Goal: Task Accomplishment & Management: Use online tool/utility

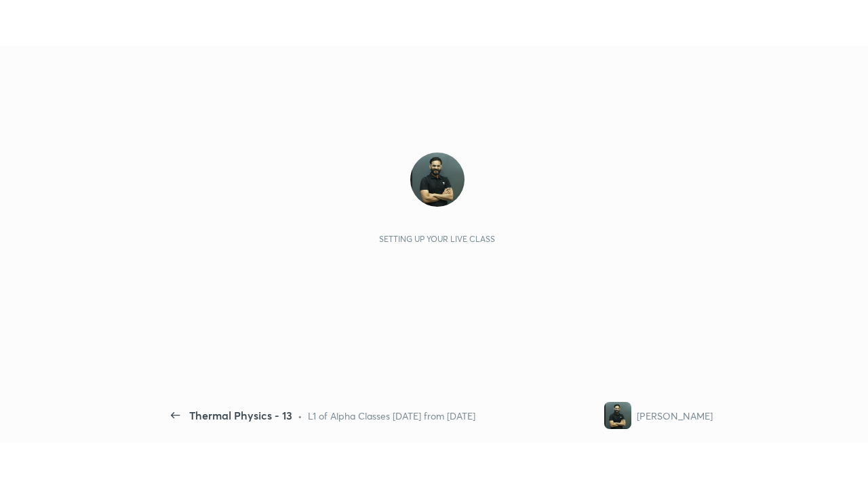
scroll to position [5, 1]
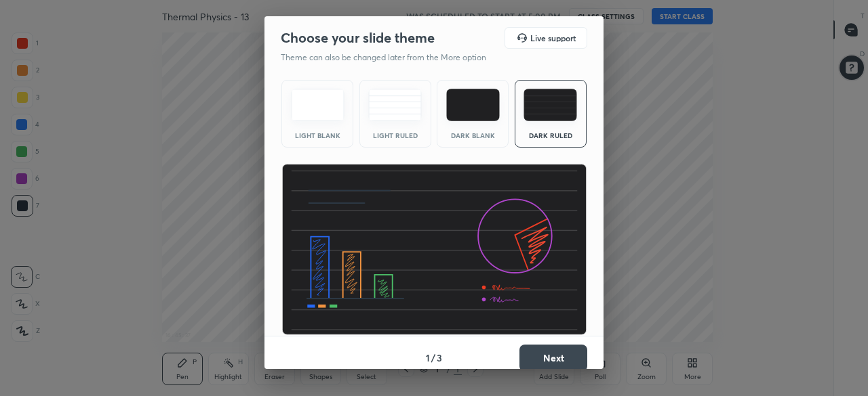
click at [563, 353] on button "Next" at bounding box center [553, 358] width 68 height 27
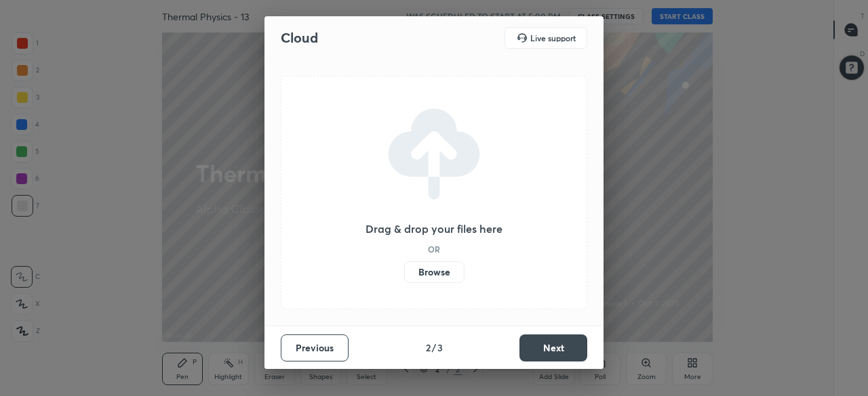
click at [447, 268] on label "Browse" at bounding box center [434, 273] width 60 height 22
click at [404, 268] on input "Browse" at bounding box center [404, 273] width 0 height 22
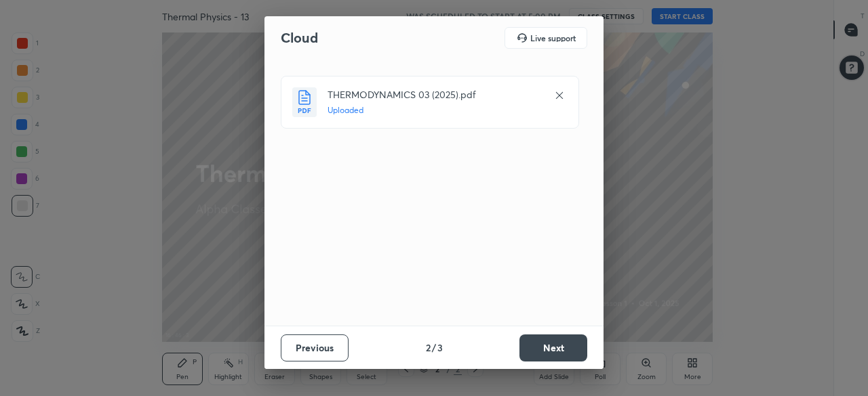
click at [554, 345] on button "Next" at bounding box center [553, 348] width 68 height 27
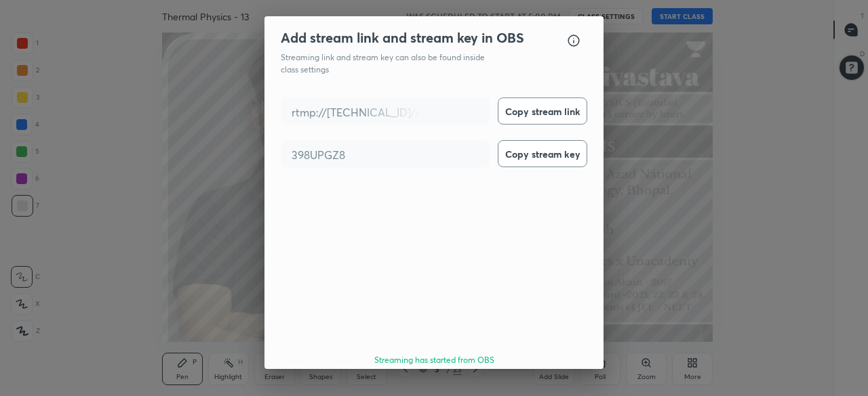
click at [549, 386] on button "Done" at bounding box center [553, 399] width 68 height 27
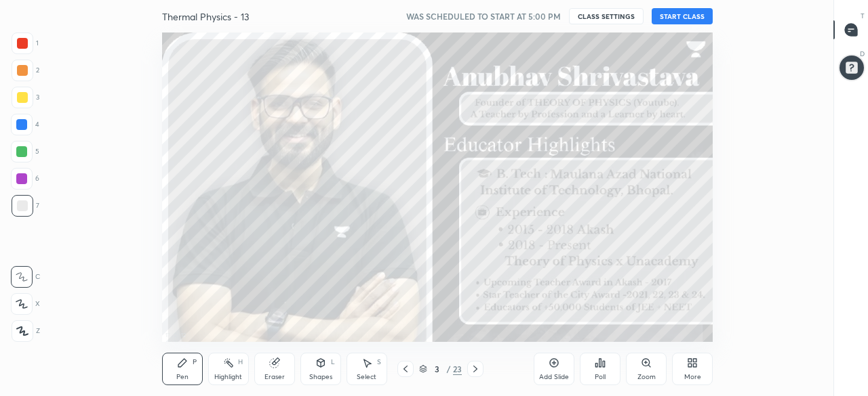
click at [674, 16] on button "START CLASS" at bounding box center [681, 16] width 61 height 16
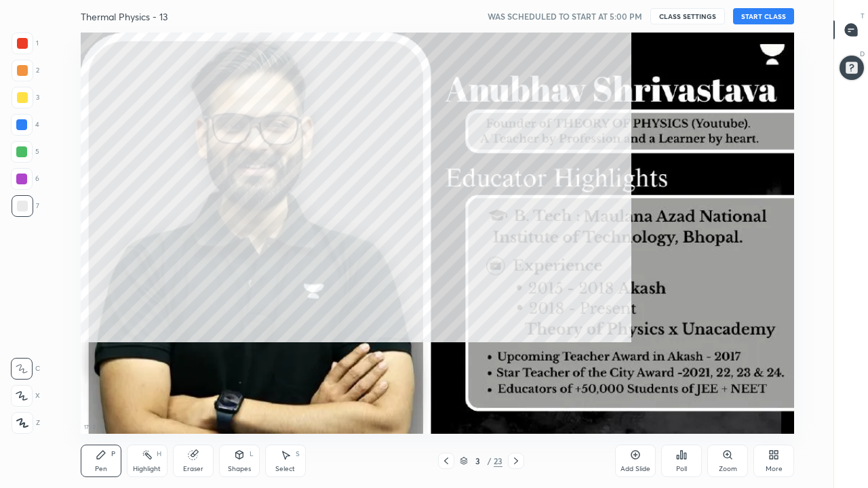
scroll to position [401, 787]
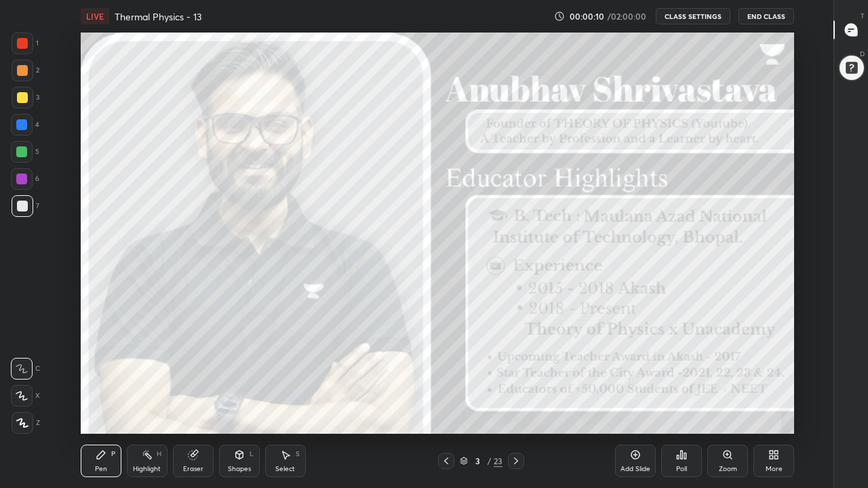
click at [775, 396] on div "More" at bounding box center [773, 461] width 41 height 33
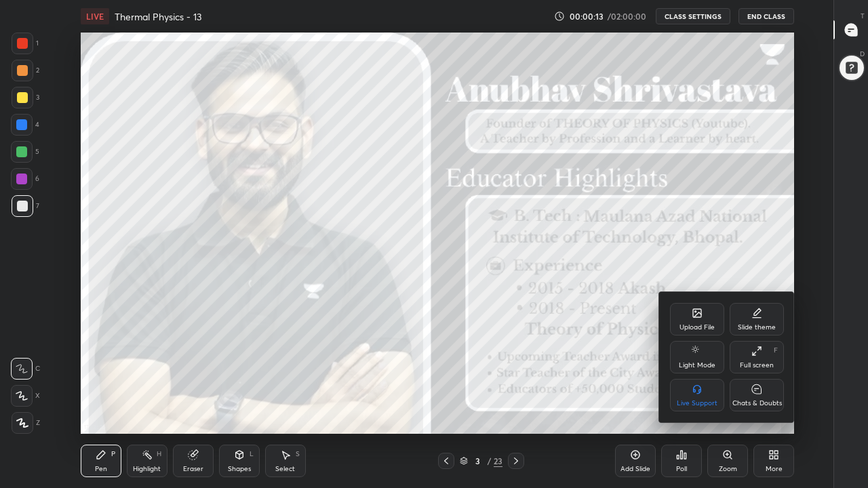
click at [750, 396] on div "Chats & Doubts" at bounding box center [756, 403] width 49 height 7
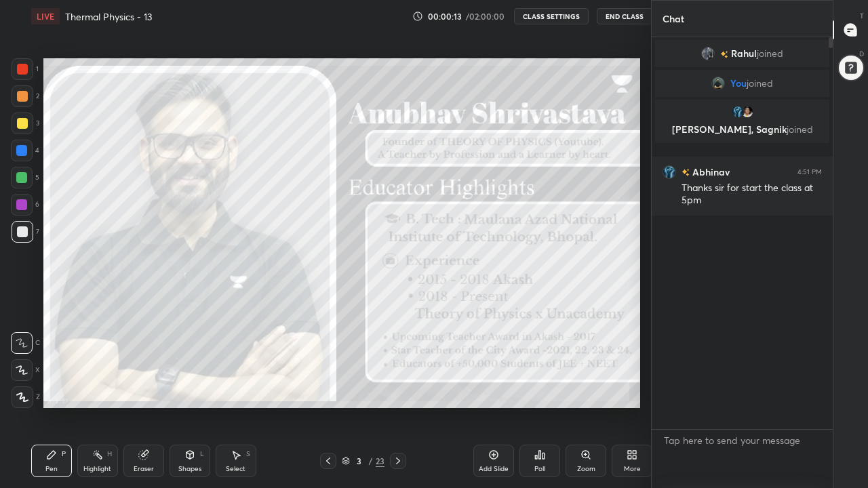
scroll to position [67373, 67178]
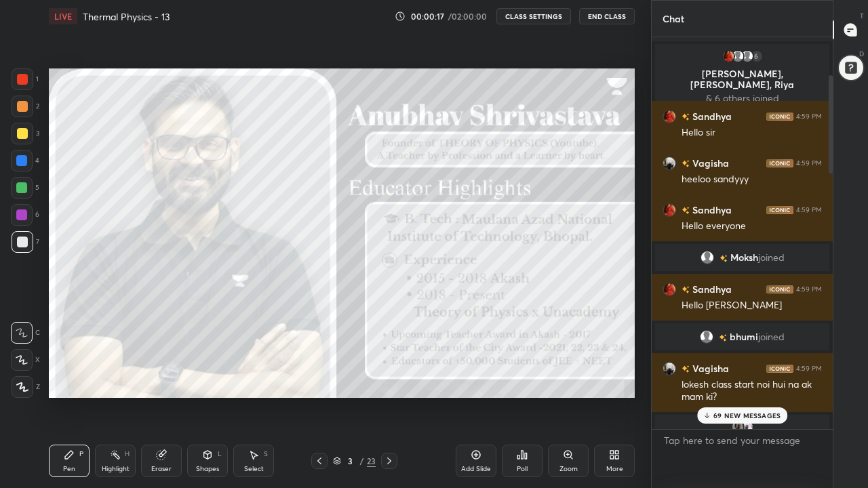
click at [762, 396] on p "69 NEW MESSAGES" at bounding box center [746, 415] width 67 height 8
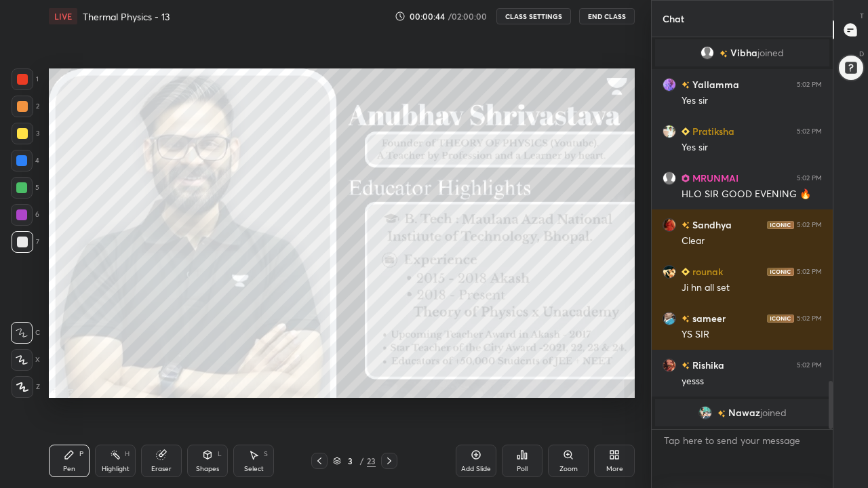
scroll to position [0, 0]
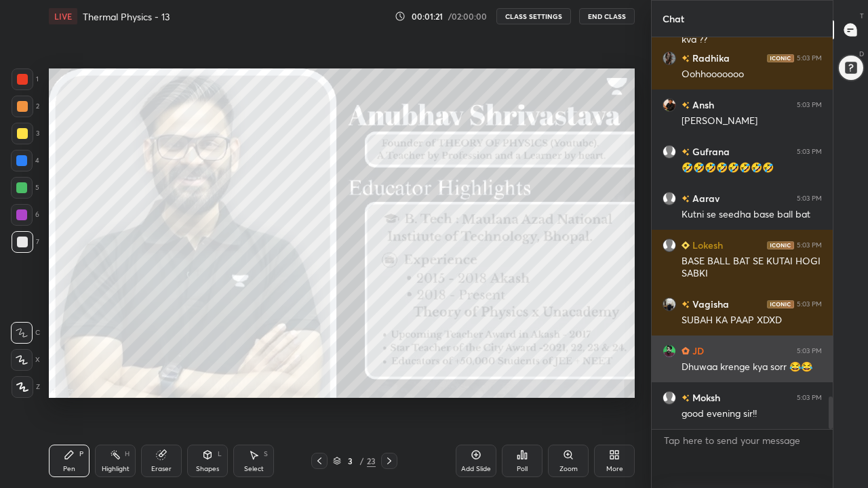
click at [714, 361] on div "Dhuwaa krenge kya sorr 😂😂" at bounding box center [751, 368] width 140 height 14
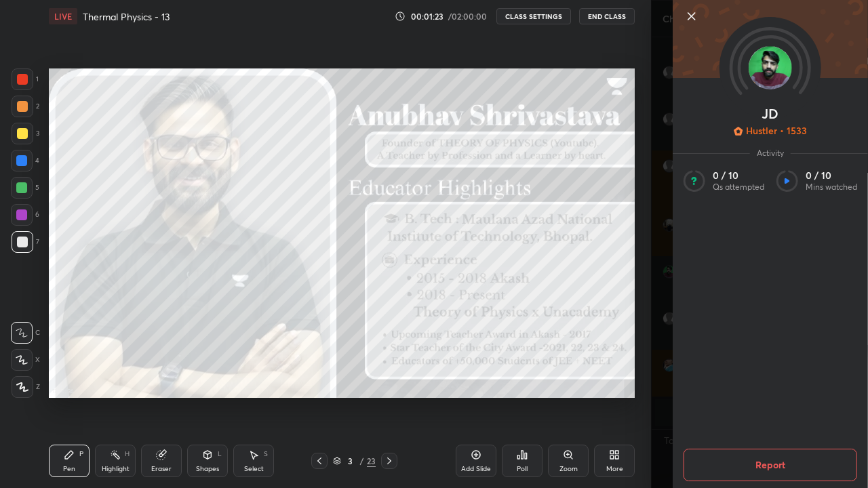
click at [641, 187] on div "1 2 3 4 5 6 7 C X Z C X Z E E Erase all H H LIVE Thermal Physics - 13 00:01:23 …" at bounding box center [325, 244] width 651 height 488
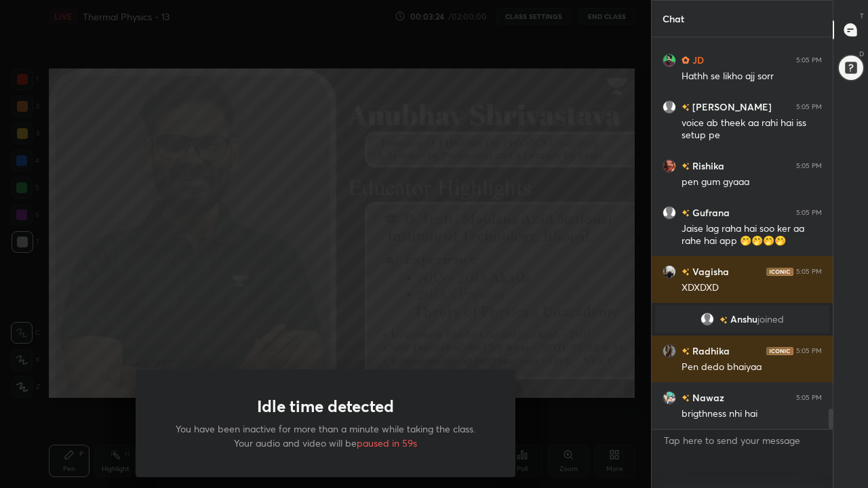
scroll to position [7118, 0]
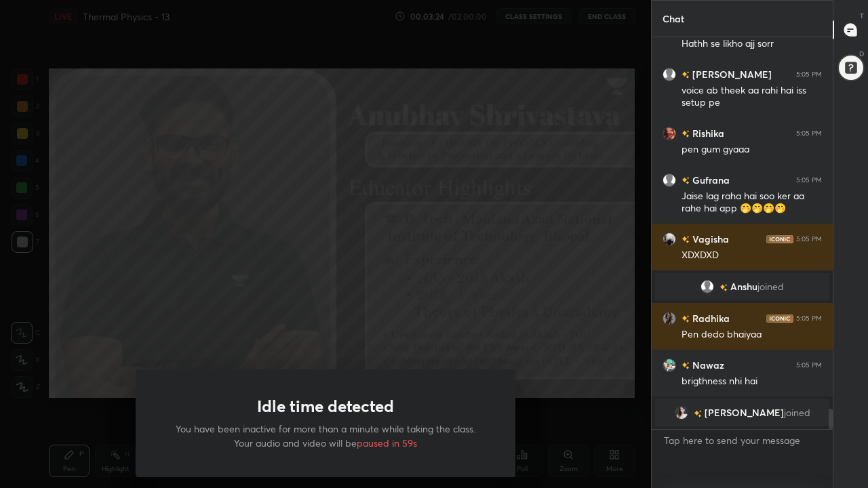
click at [611, 186] on div "Idle time detected You have been inactive for more than a minute while taking t…" at bounding box center [325, 244] width 651 height 488
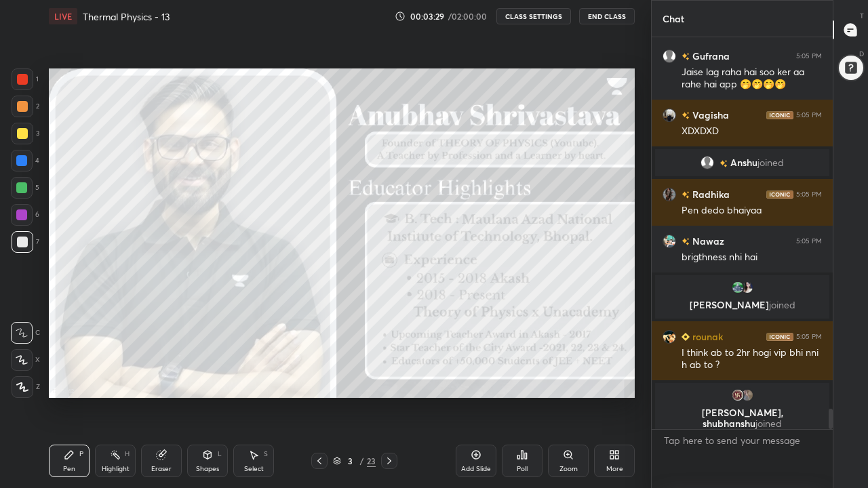
scroll to position [7123, 0]
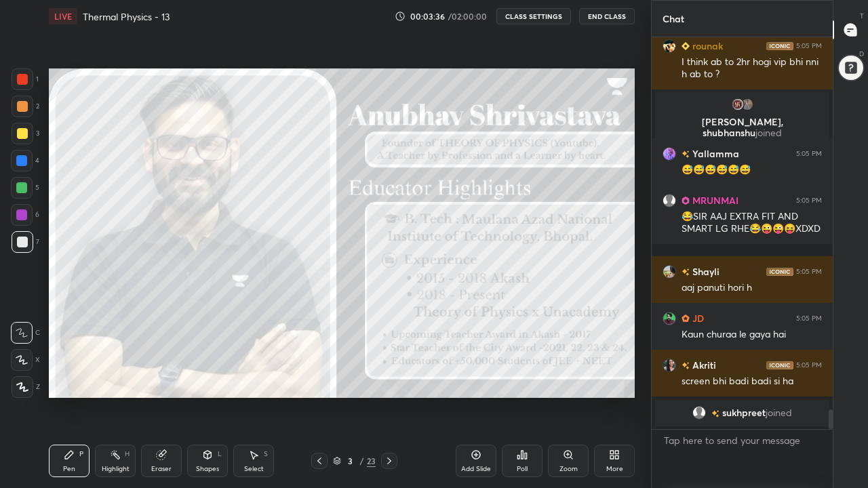
click at [619, 396] on icon at bounding box center [614, 454] width 11 height 11
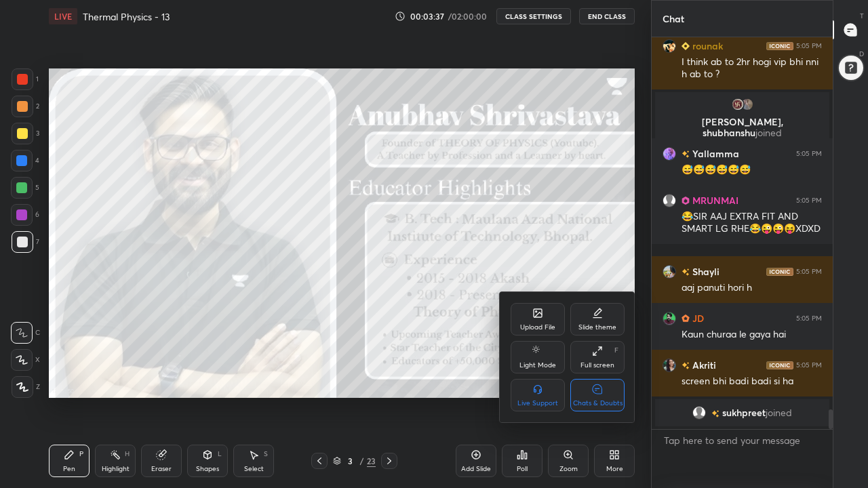
click at [593, 396] on div "Chats & Doubts" at bounding box center [597, 395] width 54 height 33
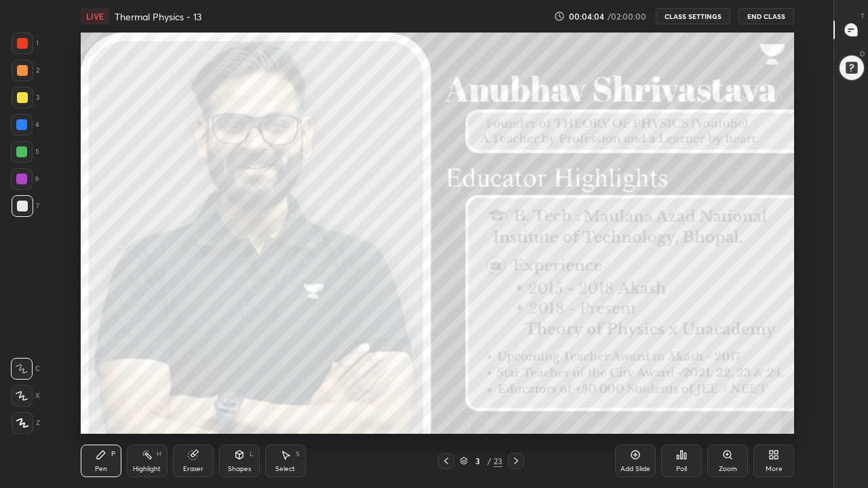
click at [516, 396] on icon at bounding box center [516, 460] width 4 height 7
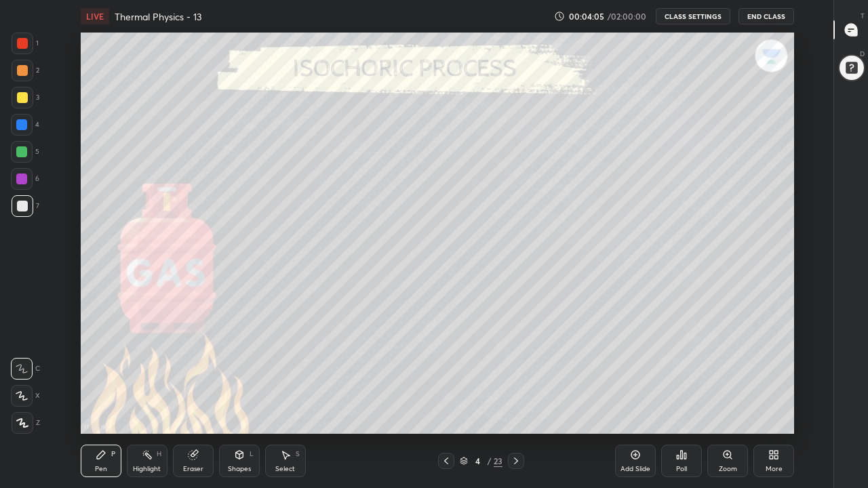
click at [102, 396] on div "Pen" at bounding box center [101, 469] width 12 height 7
click at [26, 396] on icon at bounding box center [22, 423] width 11 height 8
click at [516, 396] on icon at bounding box center [515, 460] width 11 height 11
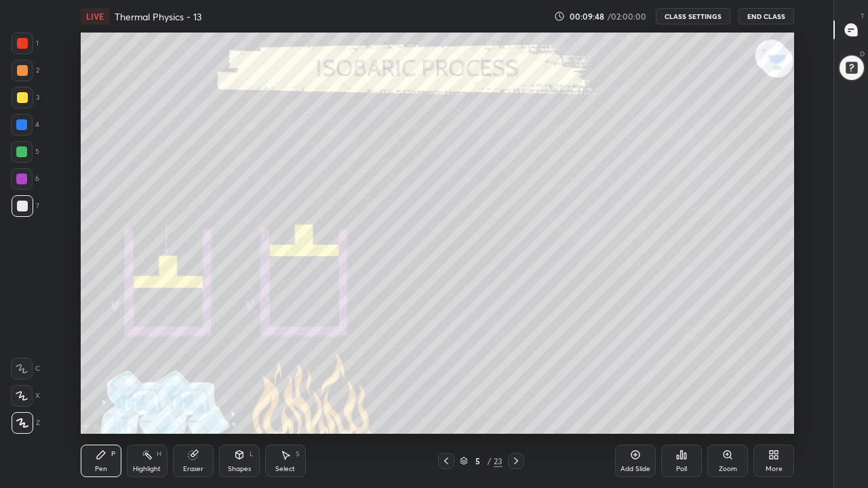
click at [771, 396] on div "More" at bounding box center [773, 461] width 41 height 33
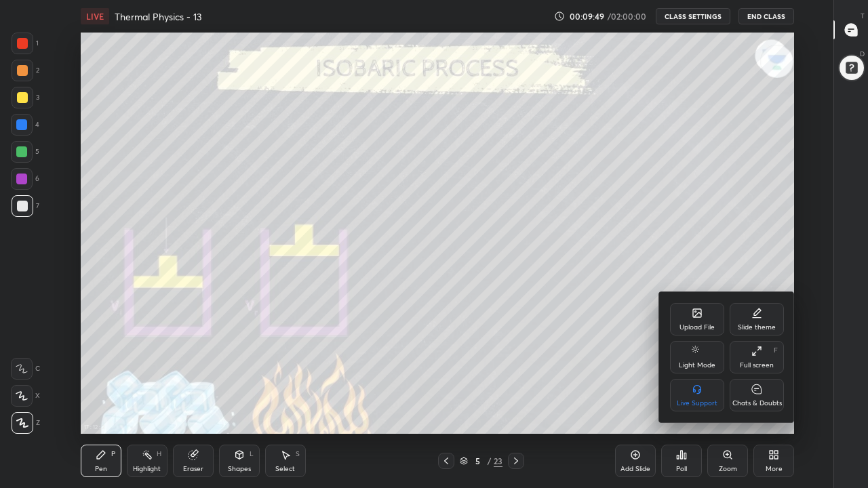
click at [747, 390] on div "Chats & Doubts" at bounding box center [756, 395] width 54 height 33
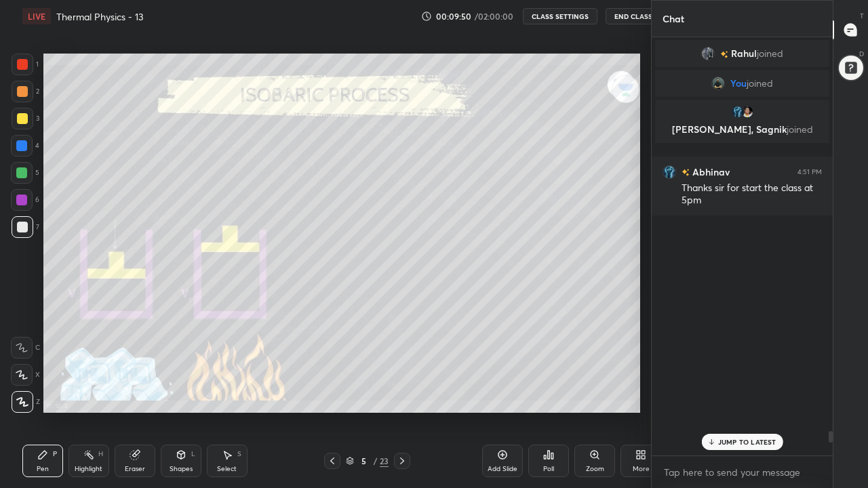
scroll to position [67373, 67178]
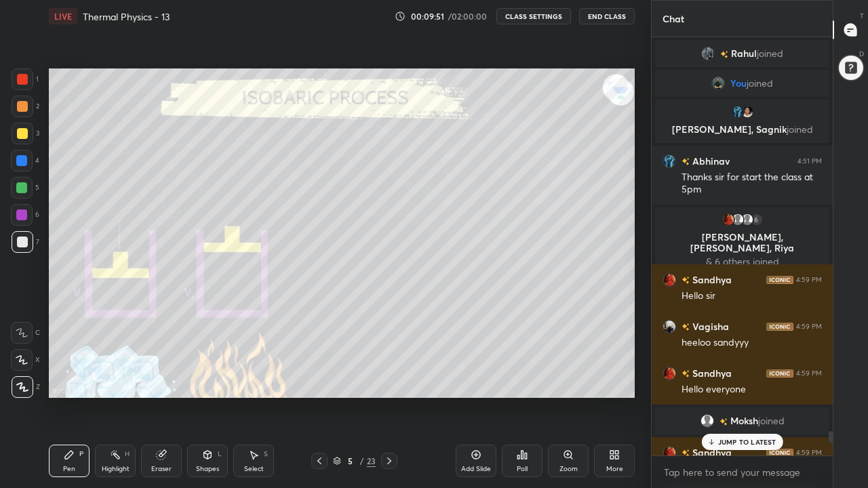
click at [727, 396] on p "JUMP TO LATEST" at bounding box center [747, 442] width 58 height 8
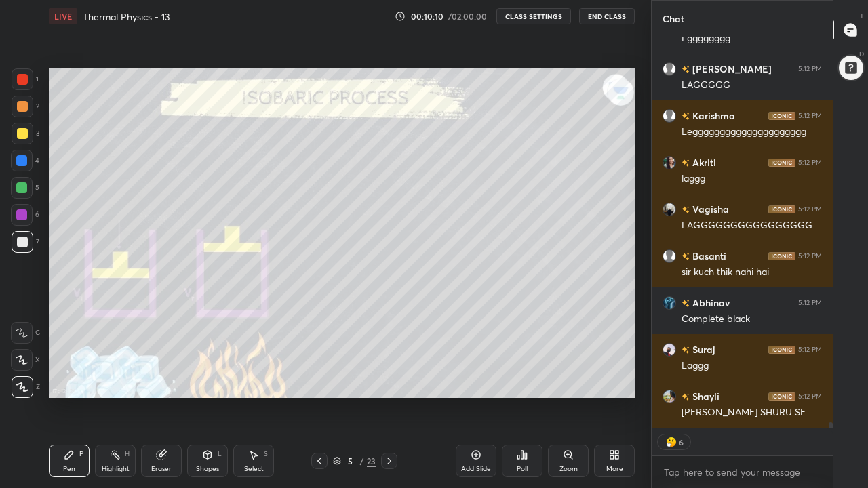
scroll to position [27559, 0]
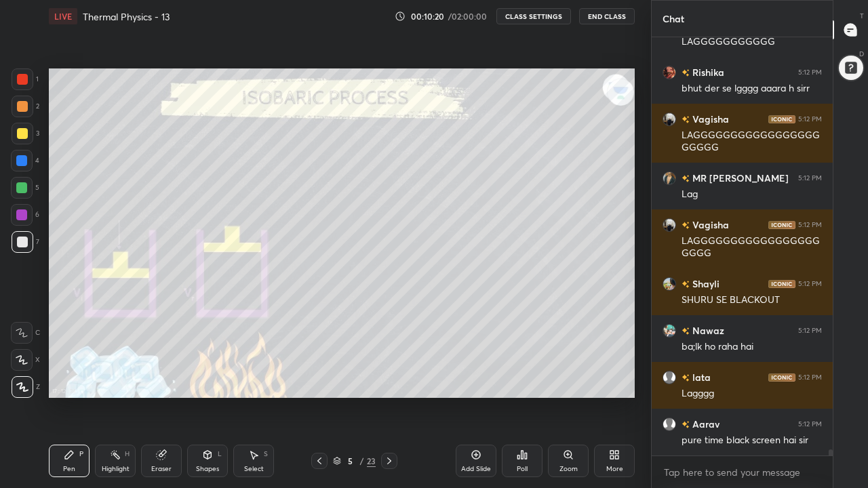
click at [611, 396] on div "More" at bounding box center [614, 461] width 41 height 33
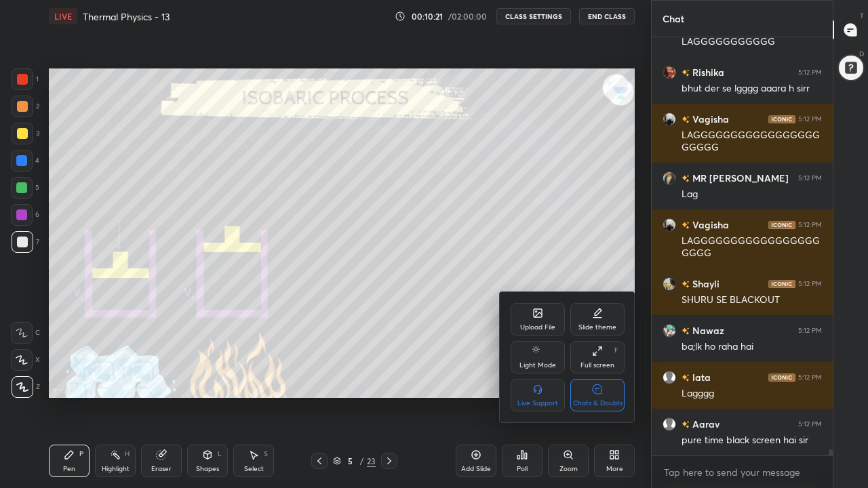
click at [596, 396] on div "Chats & Doubts" at bounding box center [597, 395] width 54 height 33
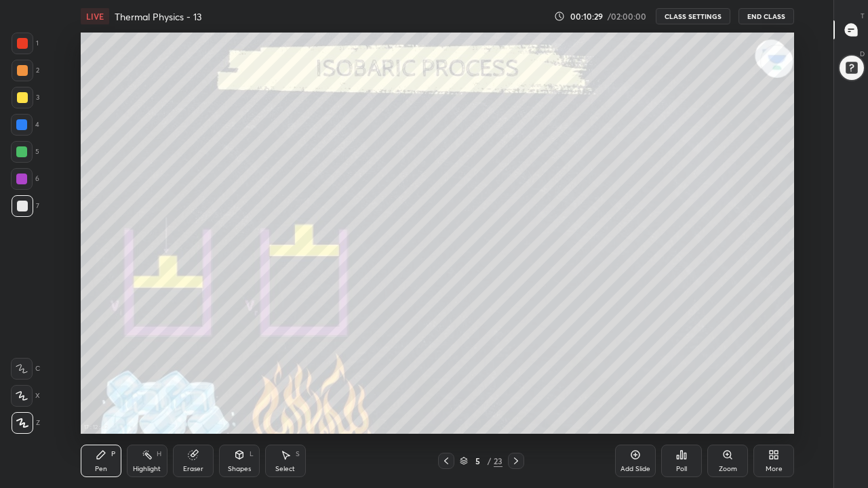
click at [766, 396] on div "More" at bounding box center [773, 461] width 41 height 33
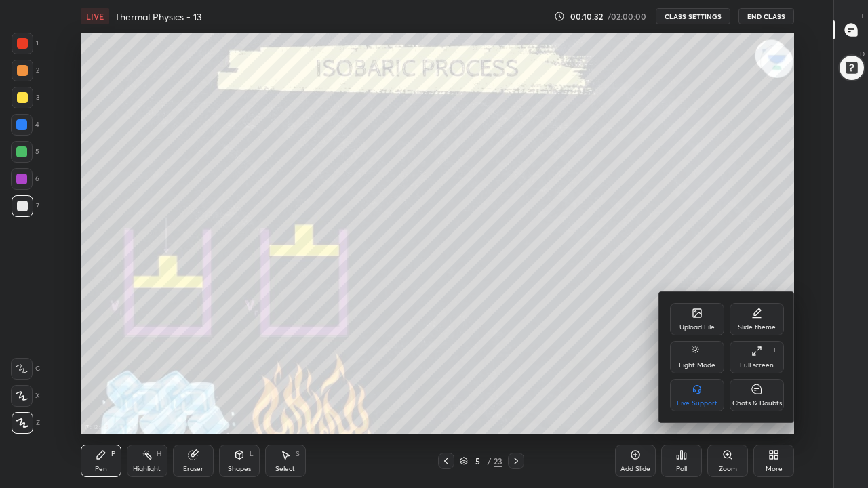
click at [760, 396] on div "Chats & Doubts" at bounding box center [756, 395] width 54 height 33
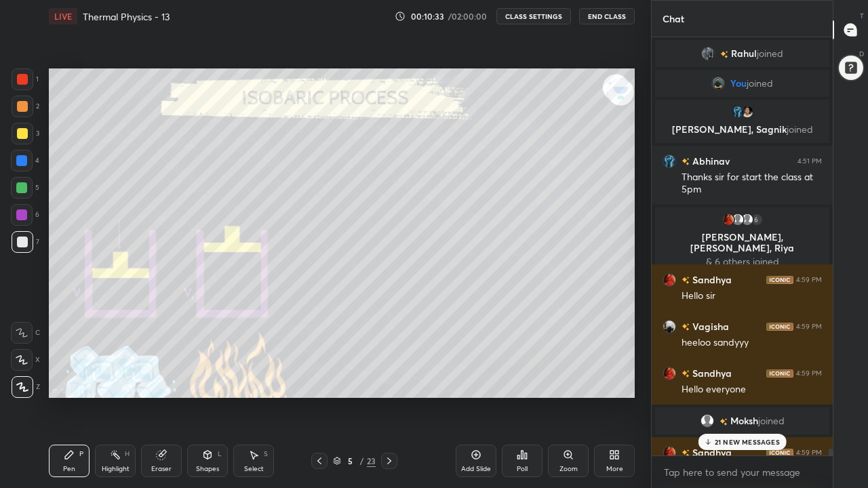
click at [709, 396] on icon at bounding box center [707, 442] width 9 height 8
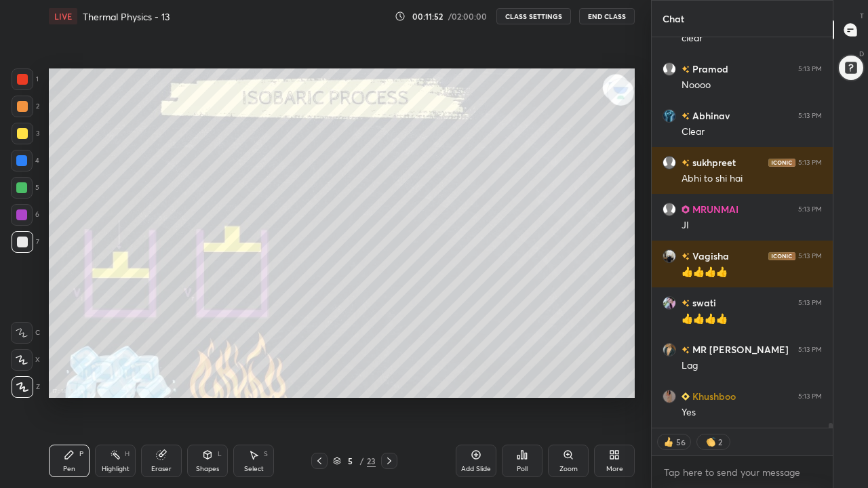
click at [624, 396] on div "More" at bounding box center [614, 461] width 41 height 33
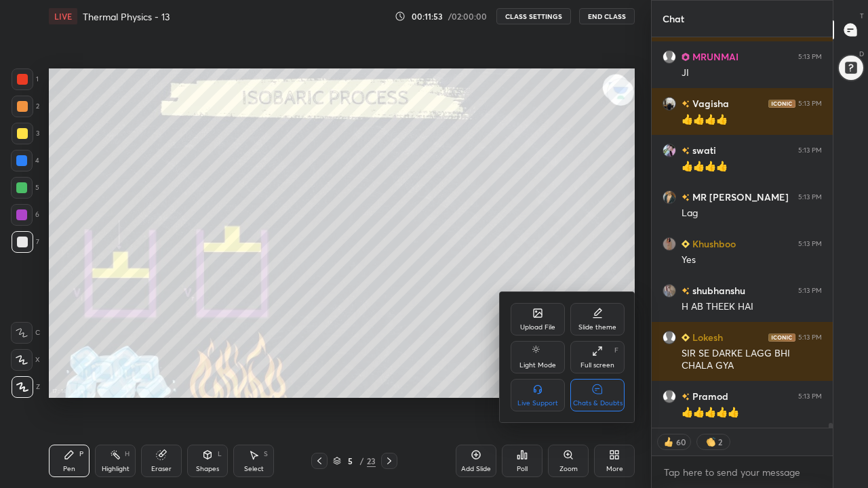
click at [603, 396] on div "Chats & Doubts" at bounding box center [597, 395] width 54 height 33
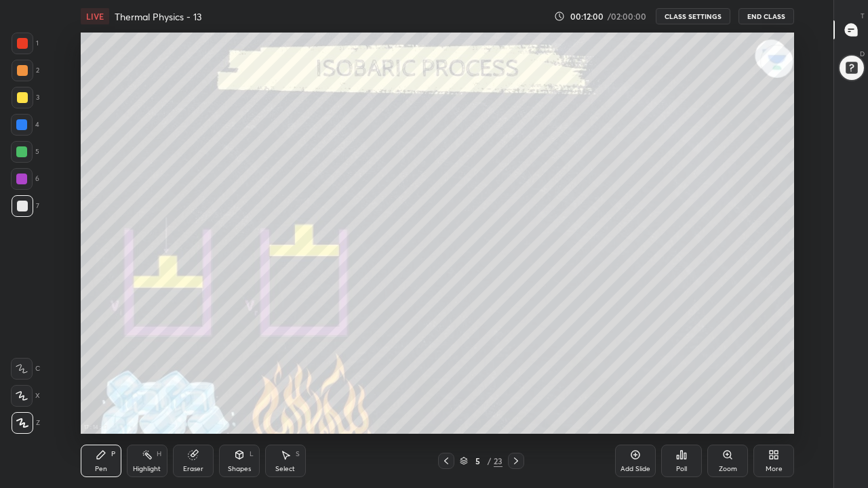
click at [446, 396] on icon at bounding box center [446, 460] width 11 height 11
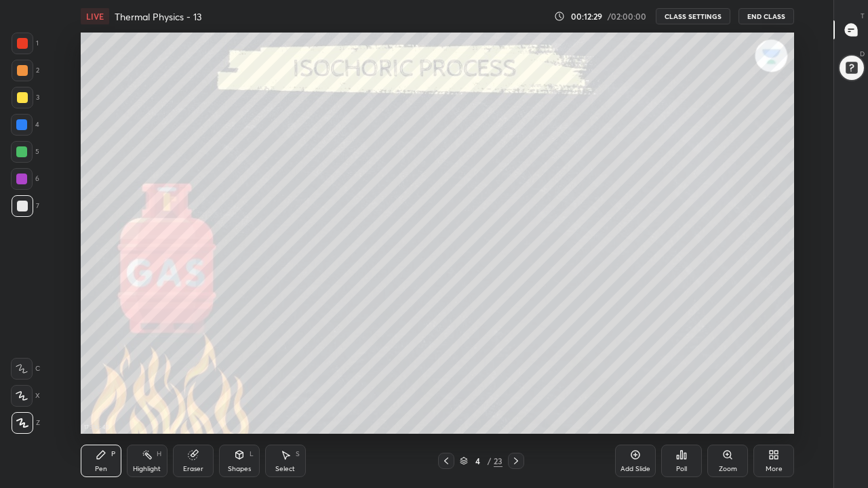
scroll to position [5, 1]
click at [516, 396] on icon at bounding box center [515, 460] width 11 height 11
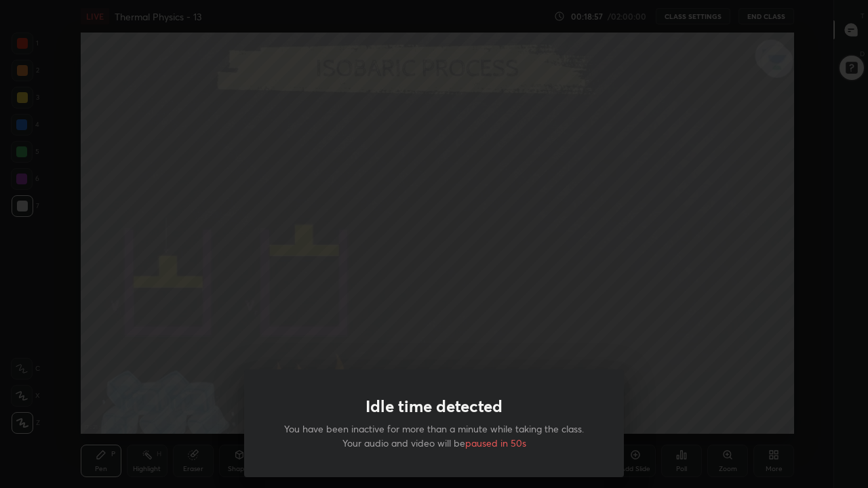
click at [323, 337] on div "Idle time detected You have been inactive for more than a minute while taking t…" at bounding box center [434, 244] width 868 height 488
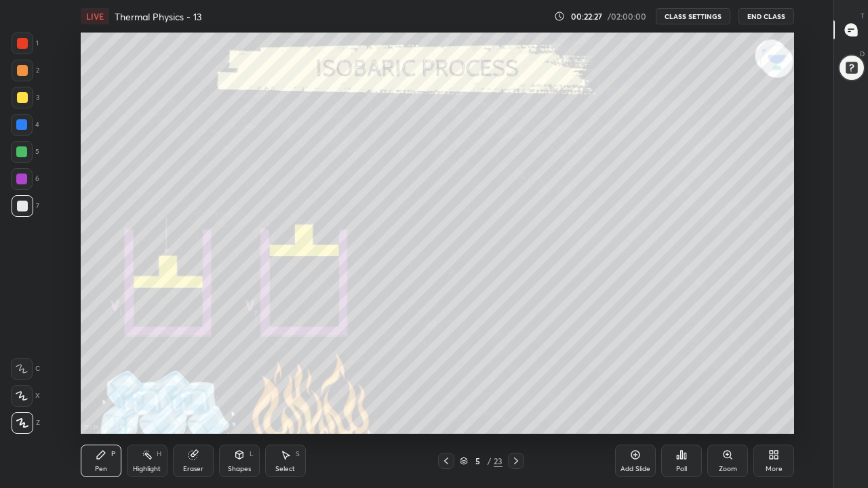
click at [635, 396] on div "Add Slide" at bounding box center [635, 469] width 30 height 7
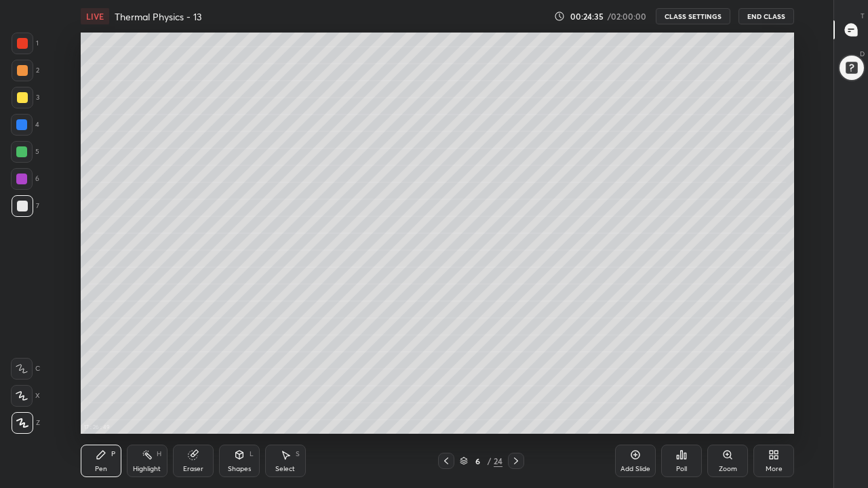
click at [446, 396] on icon at bounding box center [446, 460] width 11 height 11
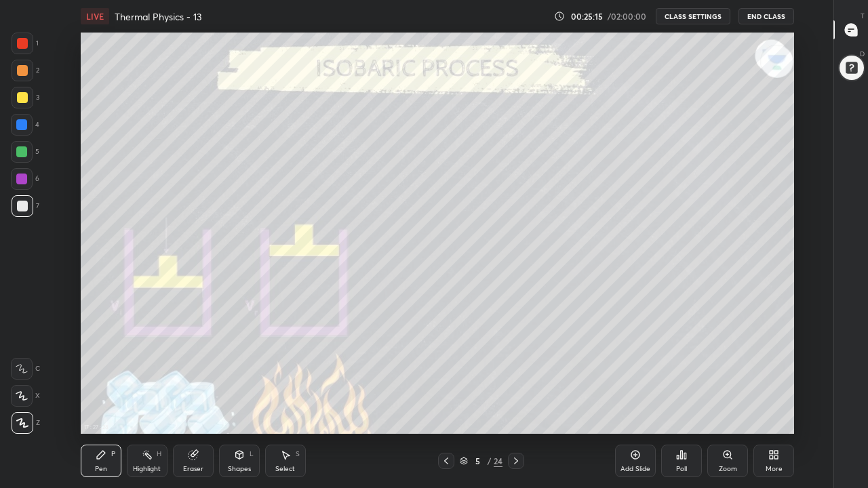
click at [515, 396] on div at bounding box center [516, 461] width 16 height 16
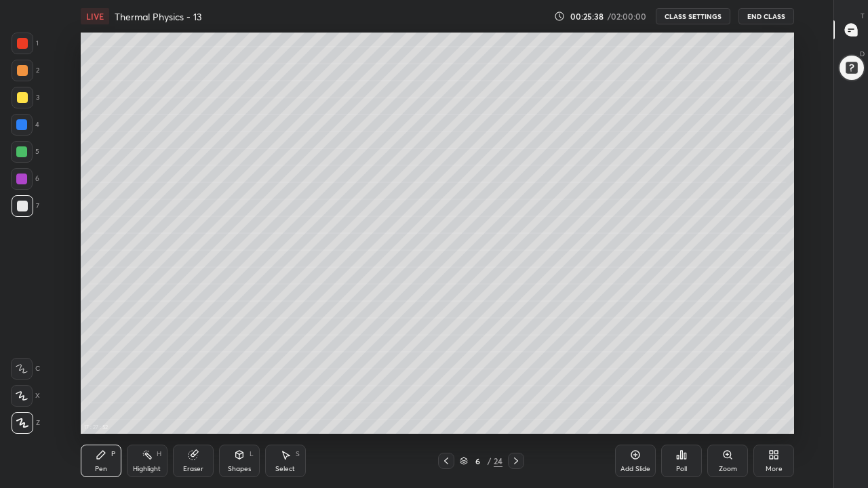
click at [446, 396] on icon at bounding box center [446, 460] width 11 height 11
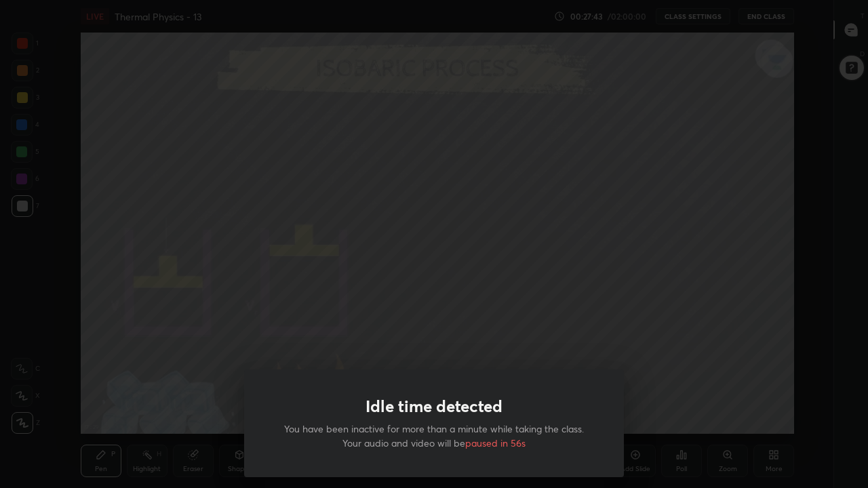
click at [309, 348] on div "Idle time detected You have been inactive for more than a minute while taking t…" at bounding box center [434, 244] width 868 height 488
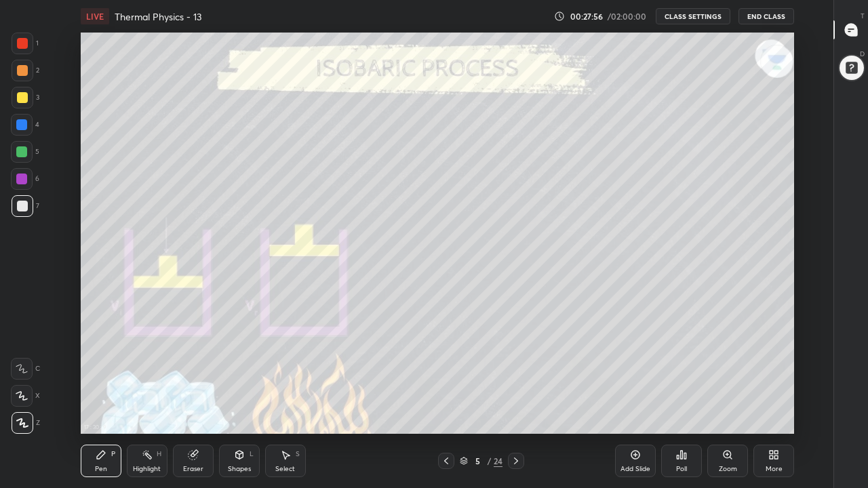
click at [516, 396] on icon at bounding box center [515, 460] width 11 height 11
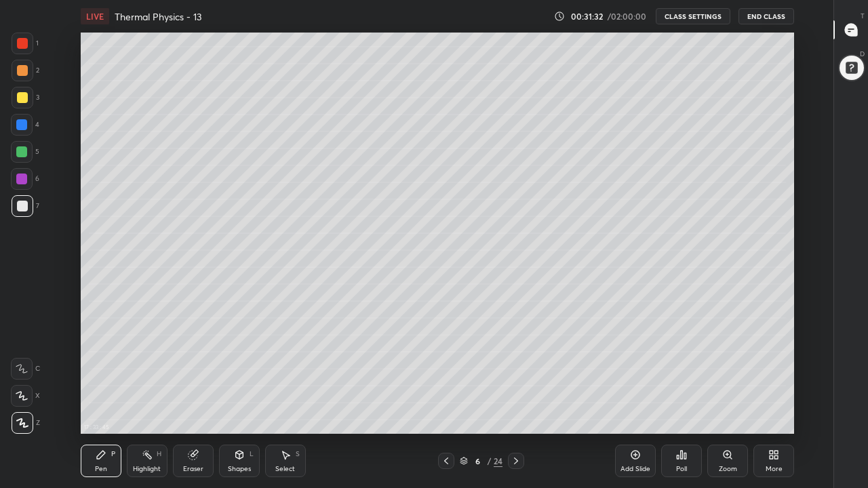
click at [631, 396] on div "Add Slide" at bounding box center [635, 461] width 41 height 33
click at [155, 396] on div "Highlight H" at bounding box center [147, 461] width 41 height 33
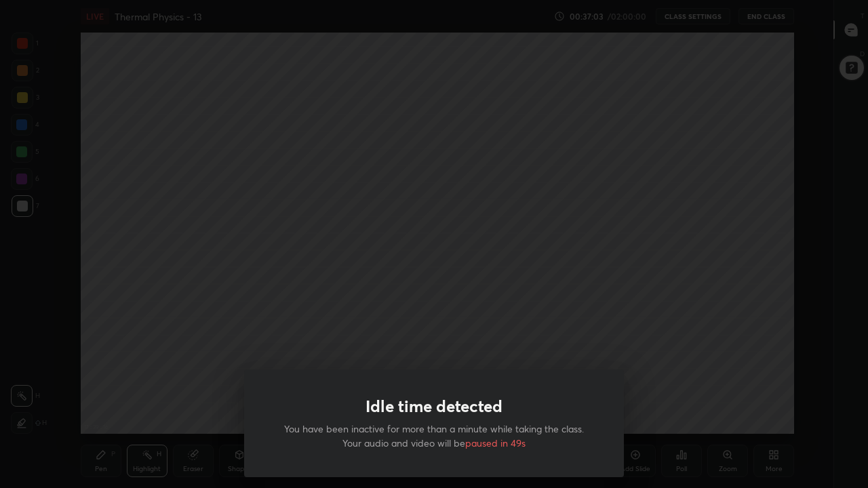
click at [393, 82] on div "Idle time detected You have been inactive for more than a minute while taking t…" at bounding box center [434, 244] width 868 height 488
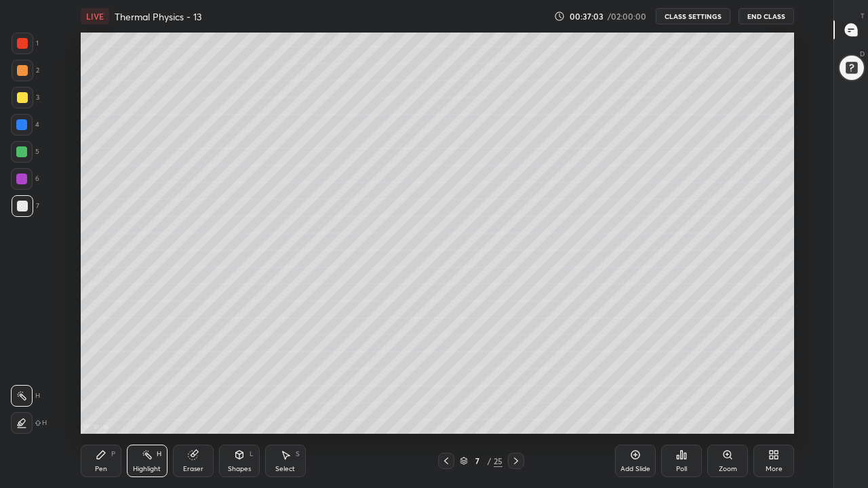
click at [395, 83] on div at bounding box center [434, 244] width 868 height 488
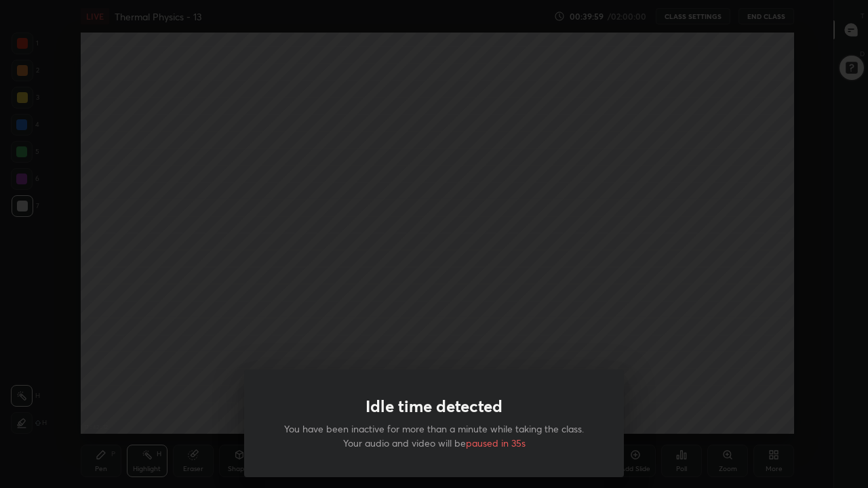
click at [430, 142] on div "Idle time detected You have been inactive for more than a minute while taking t…" at bounding box center [434, 244] width 868 height 488
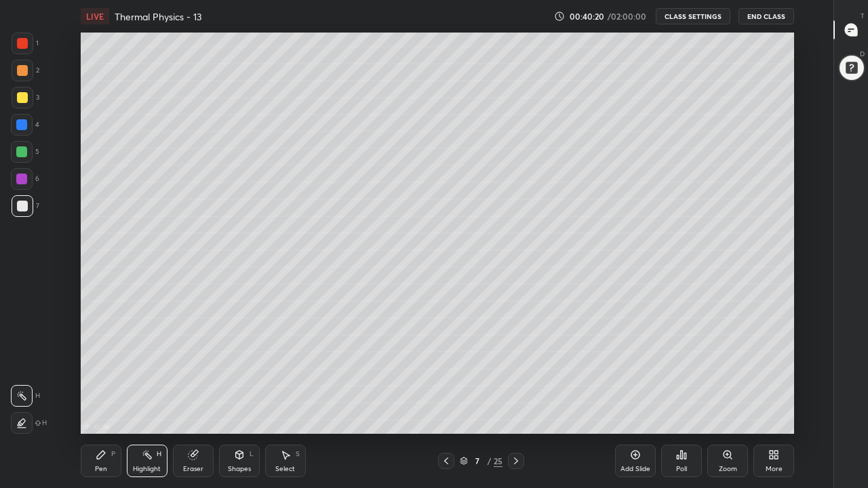
click at [100, 396] on div "Pen" at bounding box center [101, 469] width 12 height 7
click at [22, 396] on icon at bounding box center [22, 422] width 12 height 9
click at [21, 209] on div at bounding box center [22, 206] width 11 height 11
click at [516, 396] on icon at bounding box center [515, 460] width 11 height 11
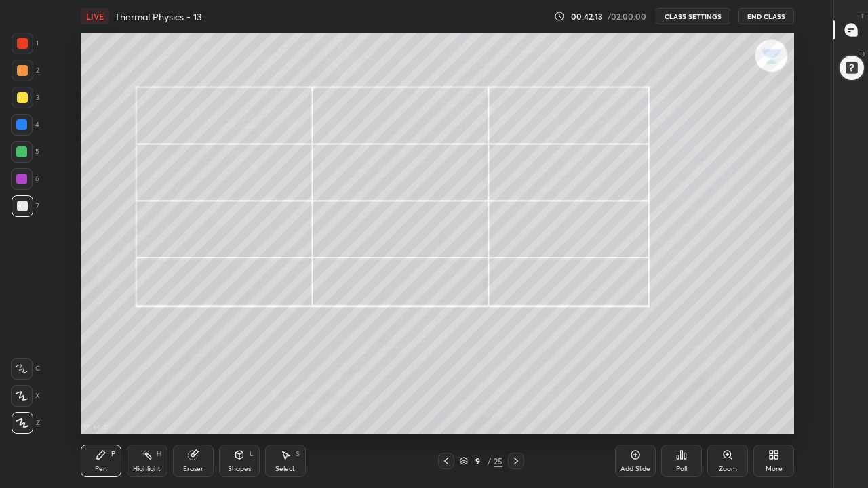
click at [514, 396] on icon at bounding box center [515, 460] width 11 height 11
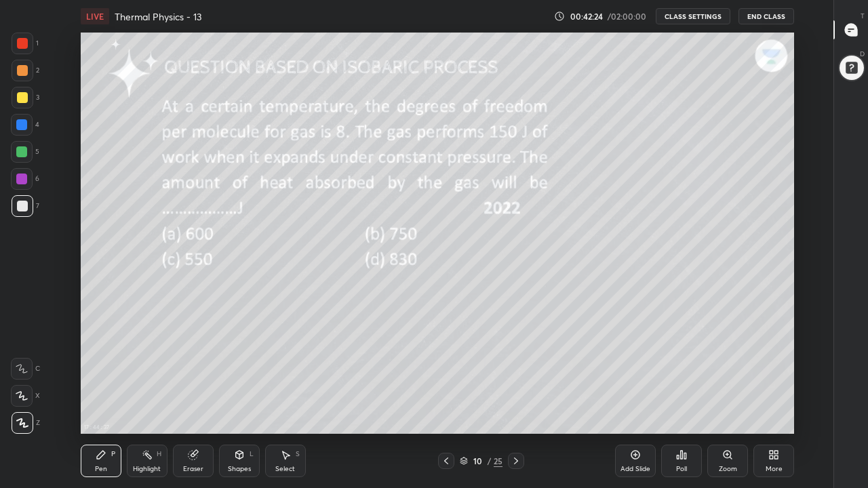
click at [144, 396] on div "Highlight" at bounding box center [147, 469] width 28 height 7
click at [152, 396] on div "Highlight H" at bounding box center [147, 461] width 41 height 33
click at [103, 396] on div "Pen P" at bounding box center [101, 461] width 41 height 33
click at [516, 396] on icon at bounding box center [515, 460] width 11 height 11
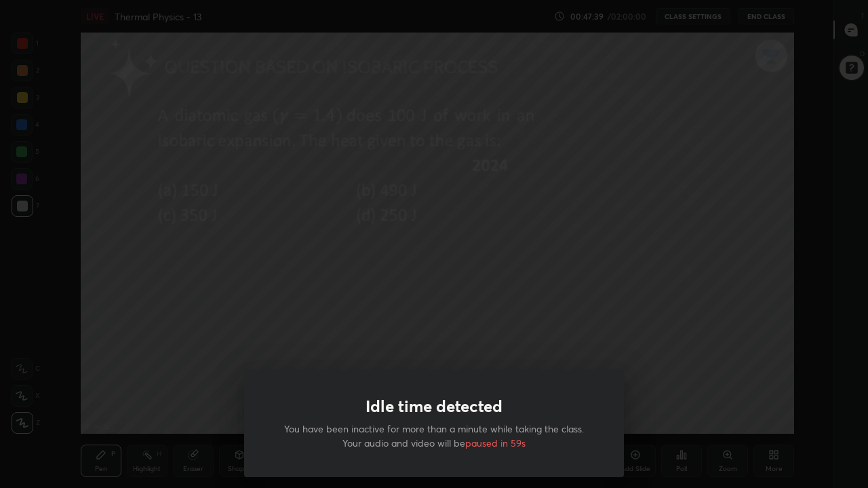
click at [513, 307] on div "Idle time detected You have been inactive for more than a minute while taking t…" at bounding box center [434, 244] width 868 height 488
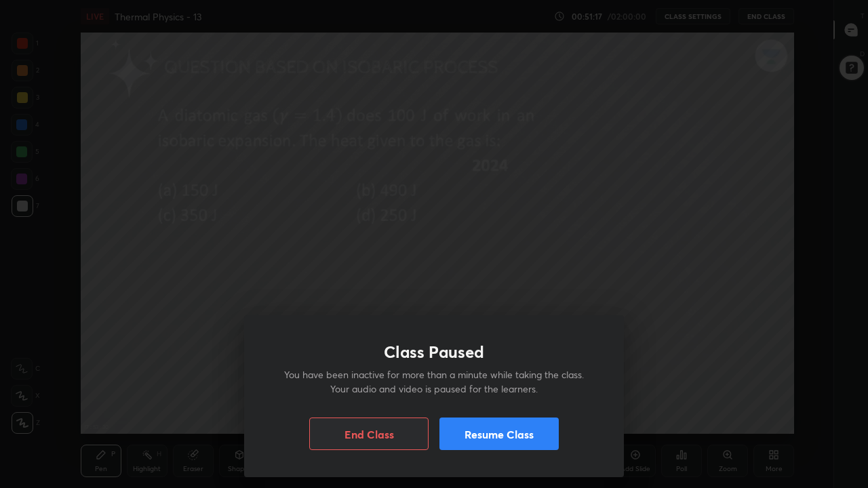
click at [511, 281] on div "Class Paused You have been inactive for more than a minute while taking the cla…" at bounding box center [434, 244] width 868 height 488
click at [460, 285] on div "Class Paused You have been inactive for more than a minute while taking the cla…" at bounding box center [434, 244] width 868 height 488
click at [480, 396] on button "Resume Class" at bounding box center [498, 433] width 119 height 33
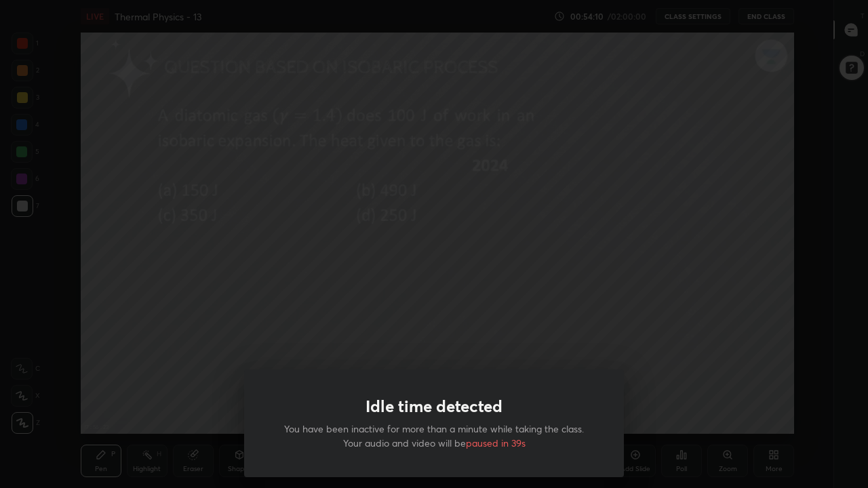
click at [396, 332] on div "Idle time detected You have been inactive for more than a minute while taking t…" at bounding box center [434, 244] width 868 height 488
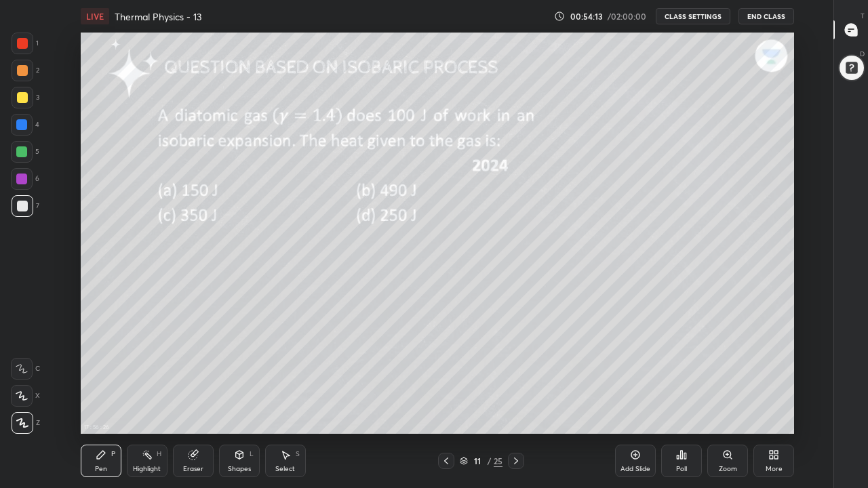
click at [753, 16] on button "End Class" at bounding box center [766, 16] width 56 height 16
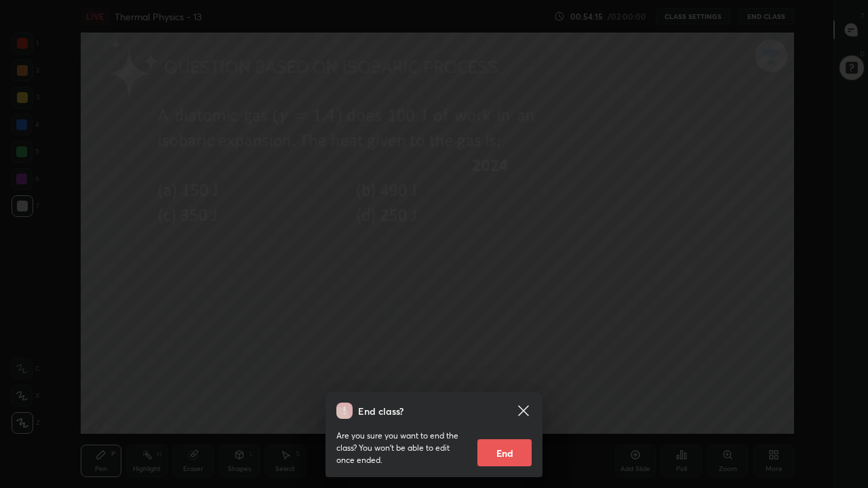
click at [491, 396] on button "End" at bounding box center [504, 452] width 54 height 27
type textarea "x"
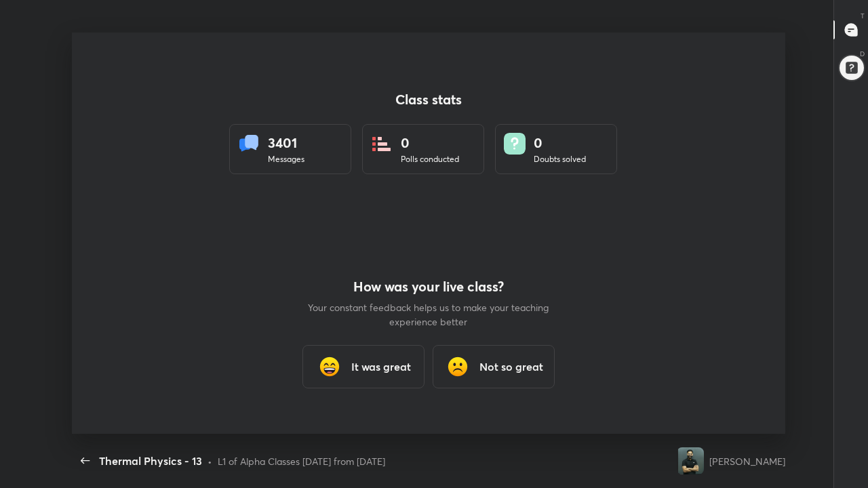
scroll to position [401, 856]
click at [89, 396] on icon "button" at bounding box center [85, 461] width 16 height 16
